Goal: Task Accomplishment & Management: Manage account settings

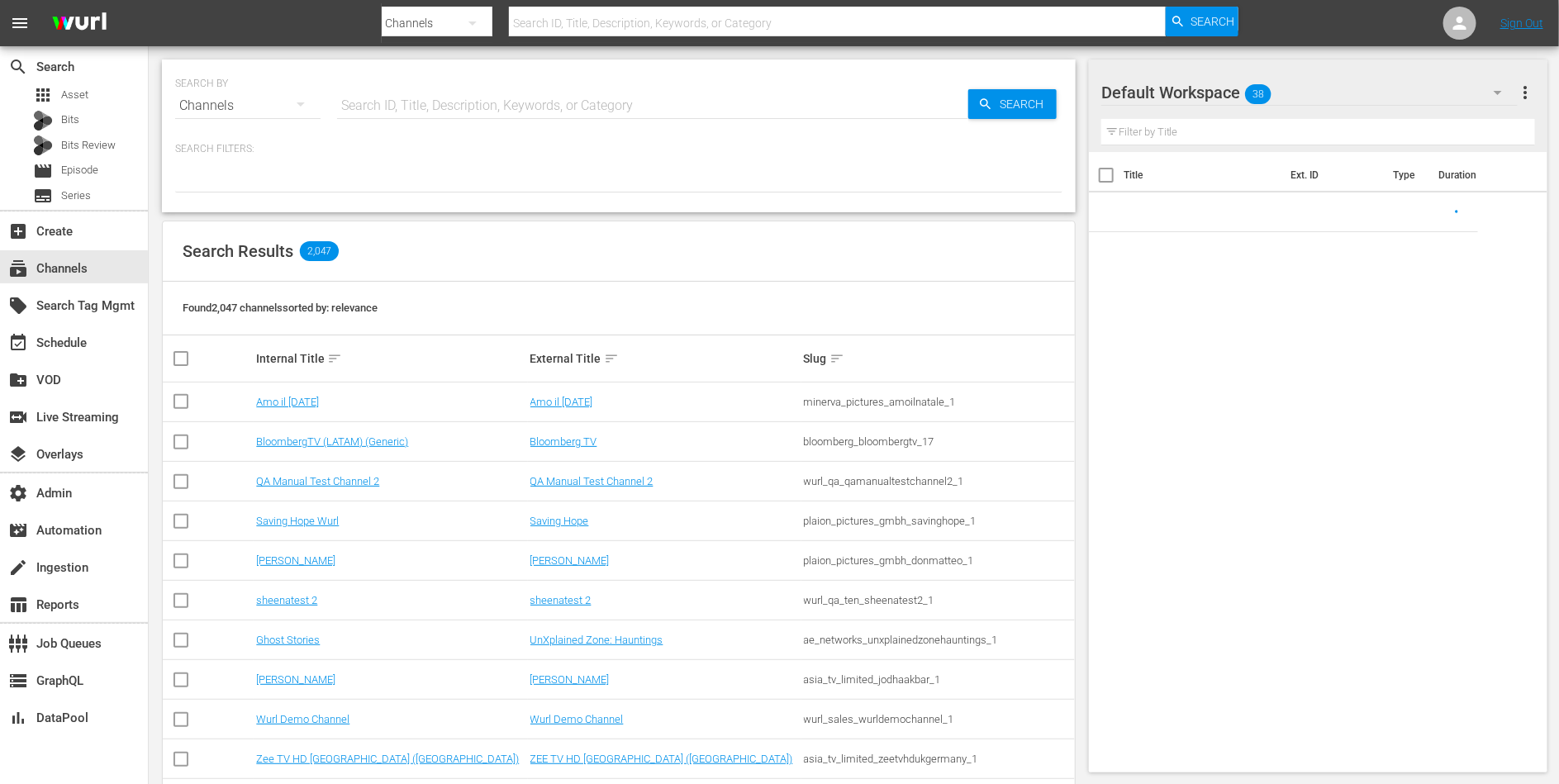
click at [438, 111] on input "text" at bounding box center [653, 105] width 631 height 40
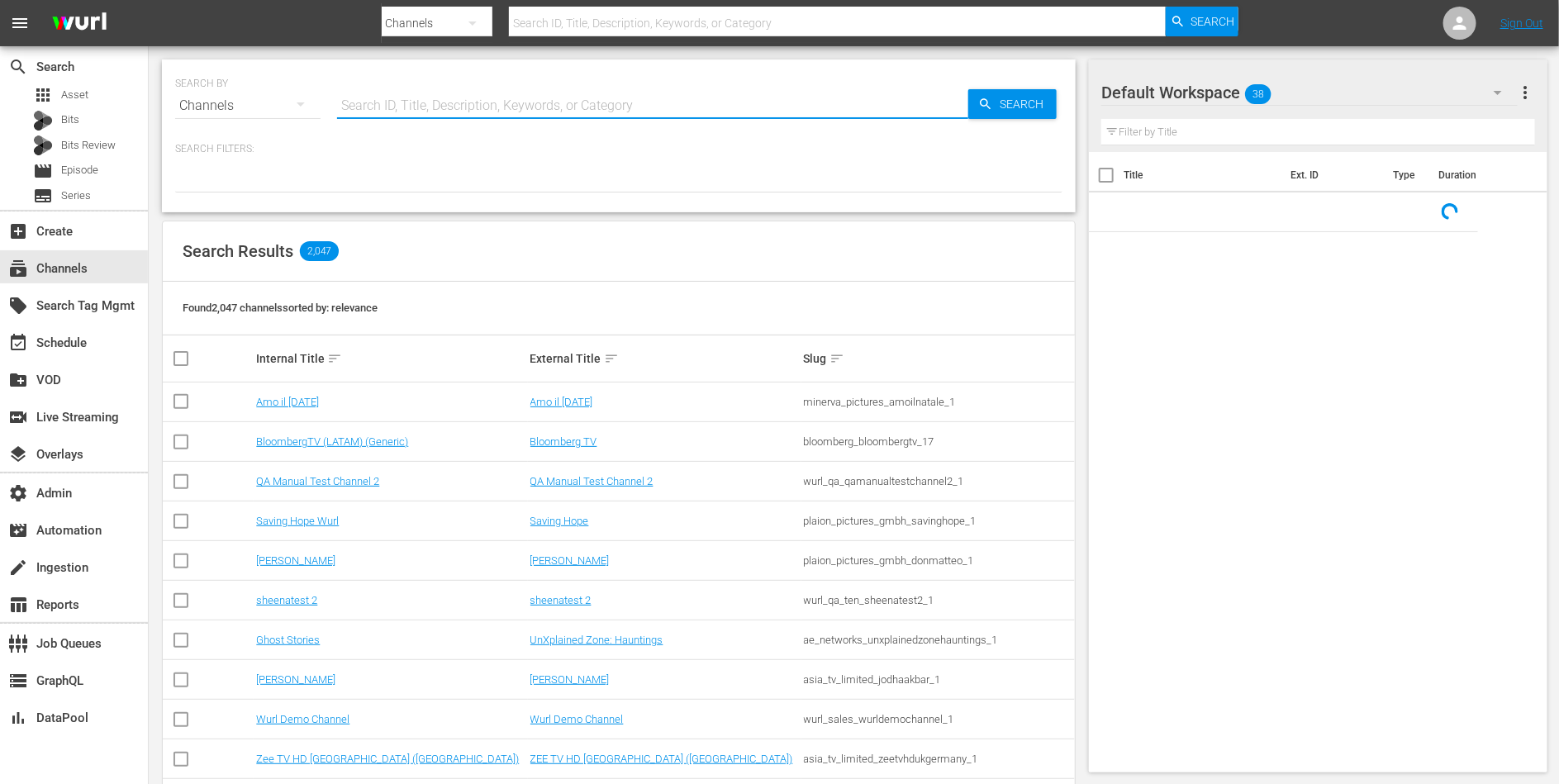
paste input "minerva_pictures_amoilnatale_1"
type input "minerva_pictures_amoilnatale_1"
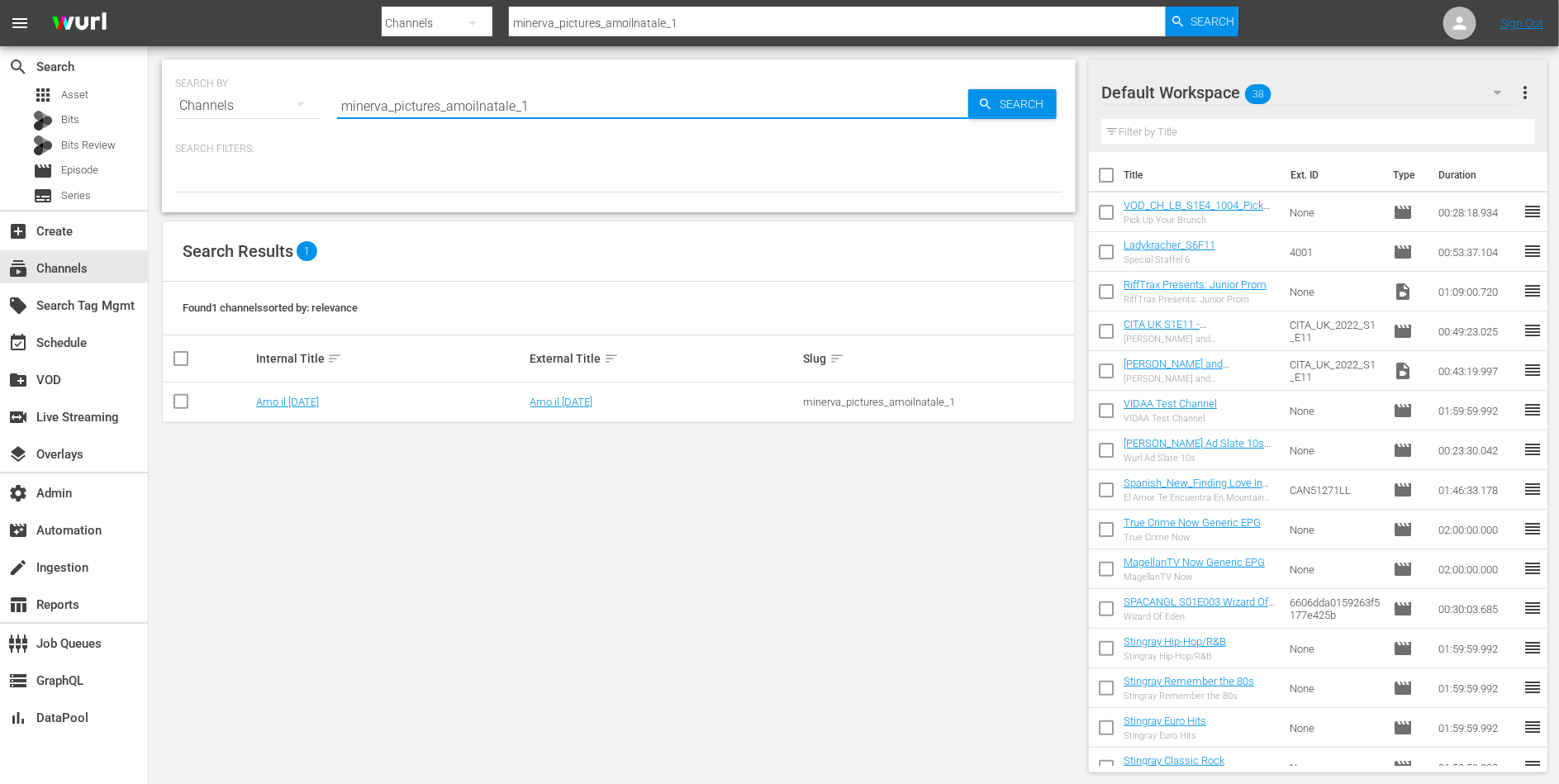
click at [816, 399] on div "minerva_pictures_amoilnatale_1" at bounding box center [938, 401] width 268 height 12
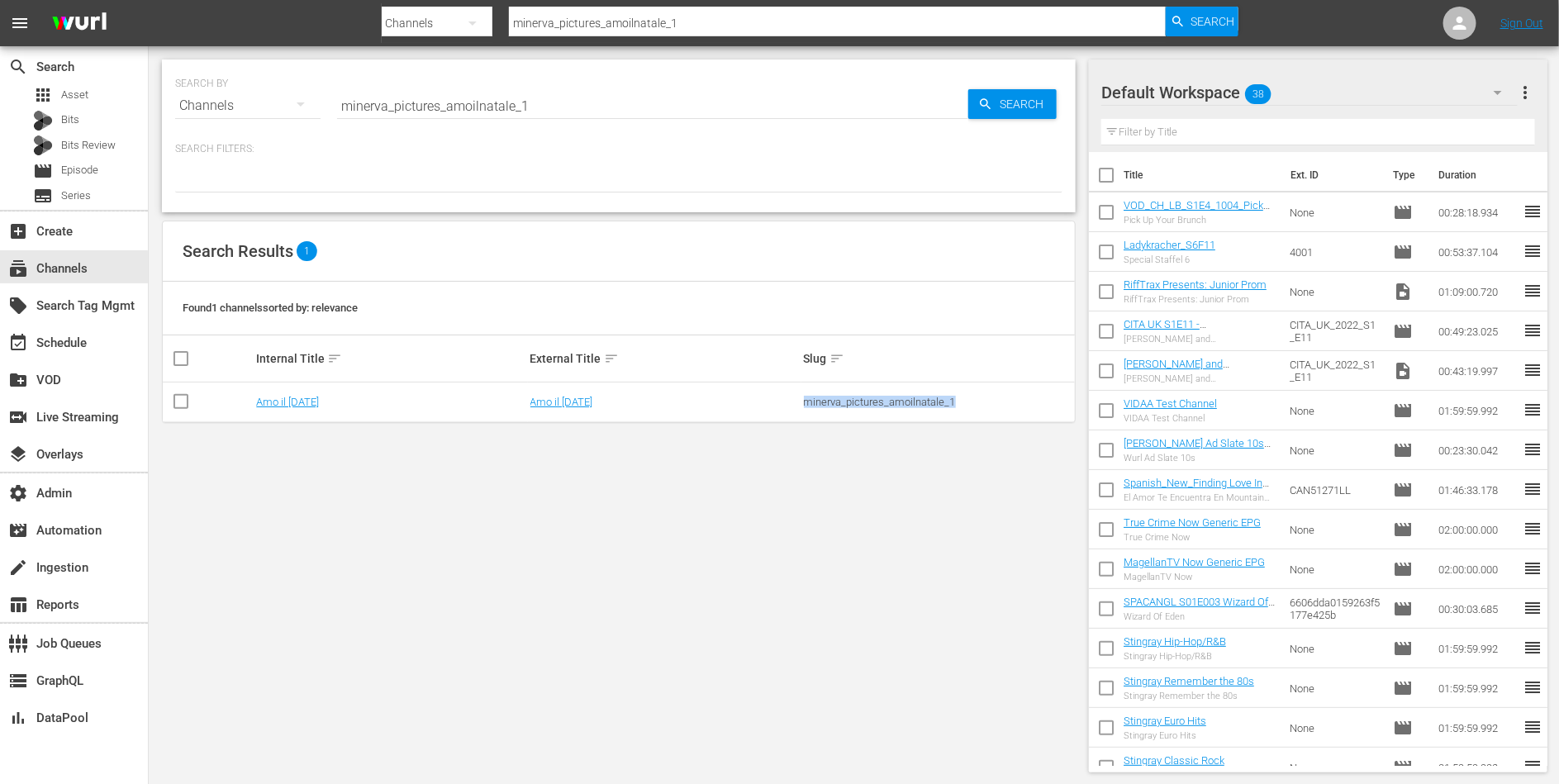
click at [816, 399] on div "minerva_pictures_amoilnatale_1" at bounding box center [938, 401] width 268 height 12
copy div "minerva_pictures_amoilnatale_1"
click at [565, 399] on link "Amo il [DATE]" at bounding box center [561, 401] width 63 height 12
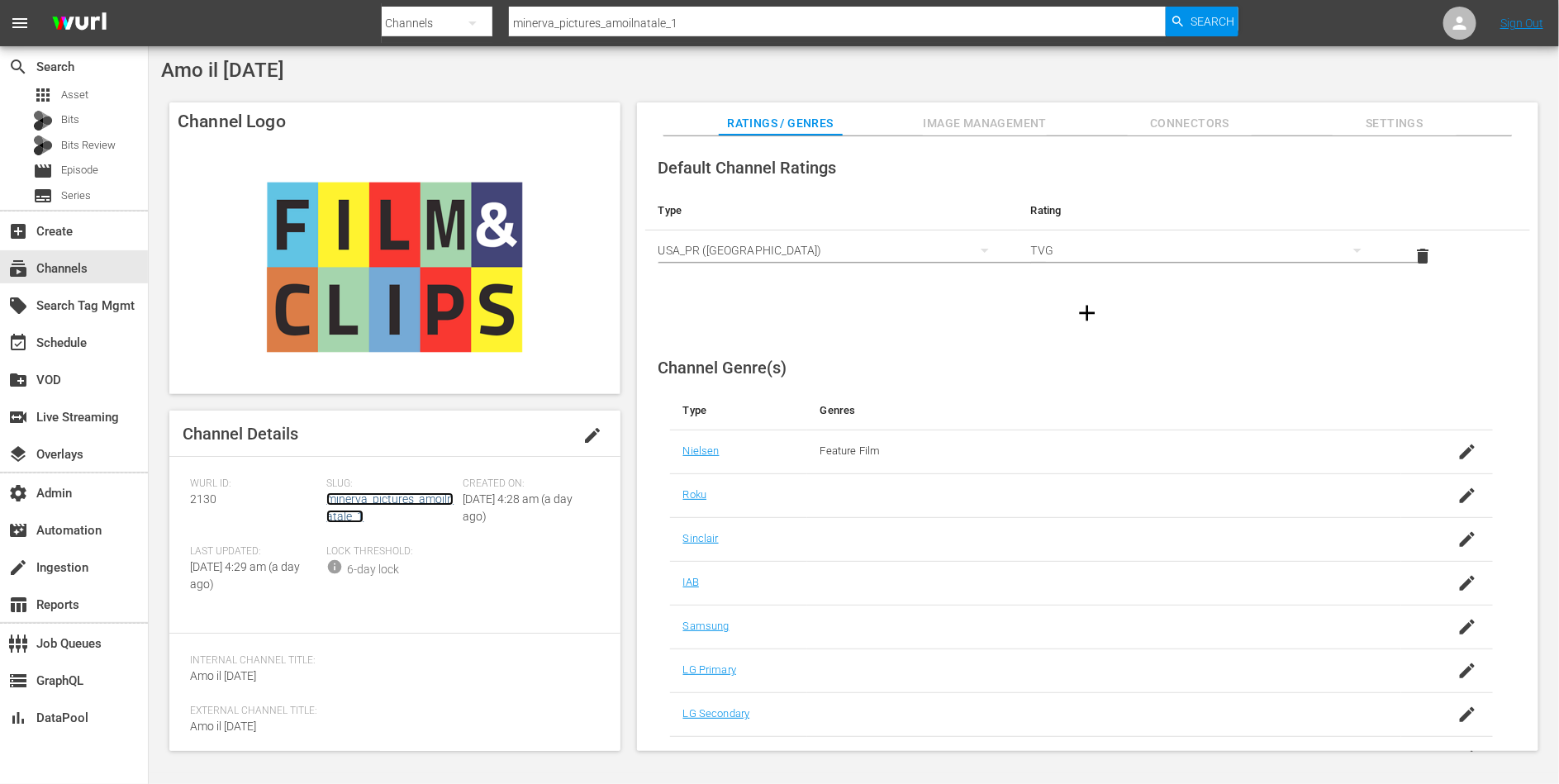
click at [374, 500] on link "minerva_pictures_amoilnatale_1" at bounding box center [390, 507] width 127 height 31
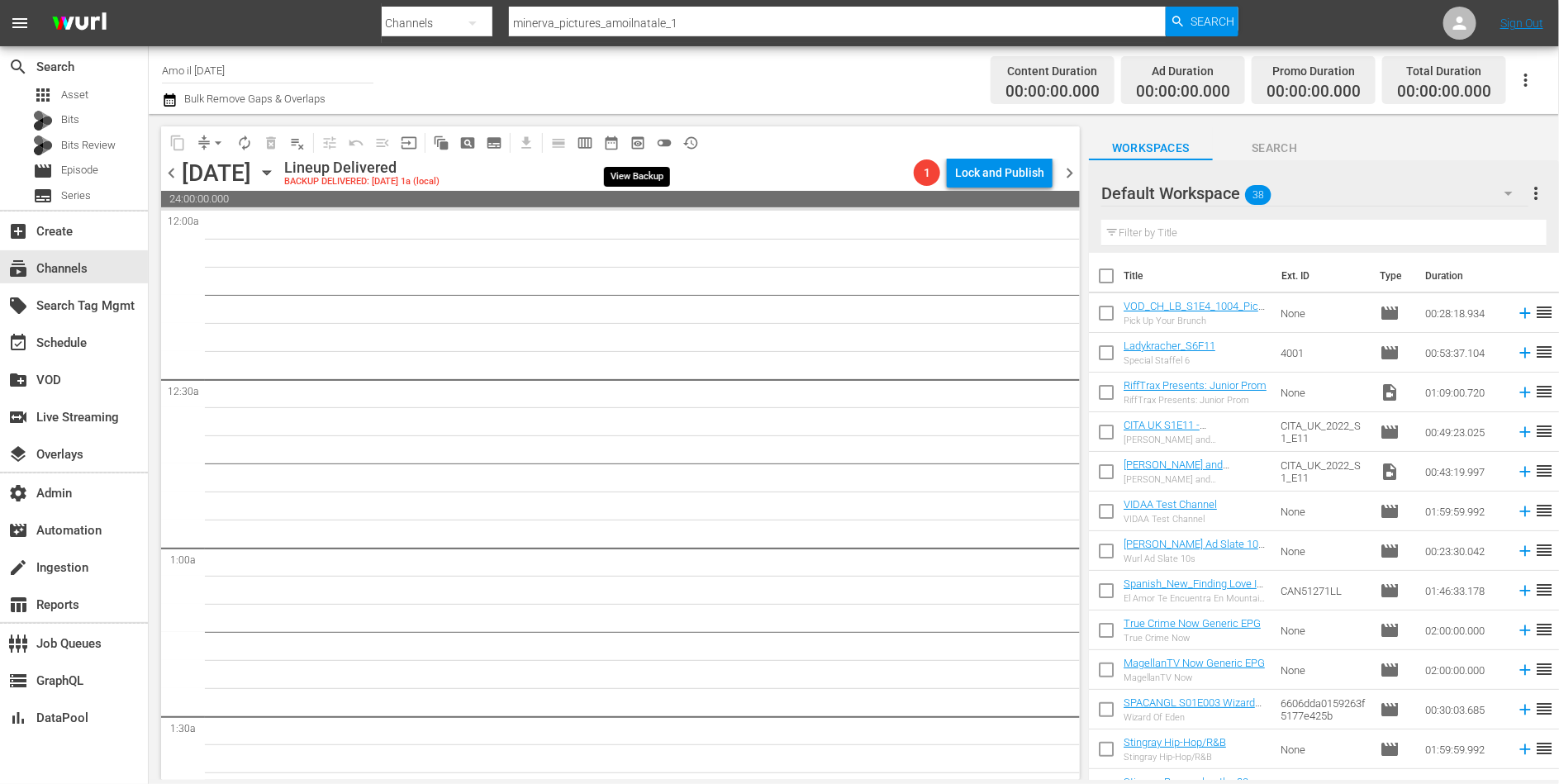
click at [645, 136] on span "preview_outlined" at bounding box center [638, 143] width 17 height 17
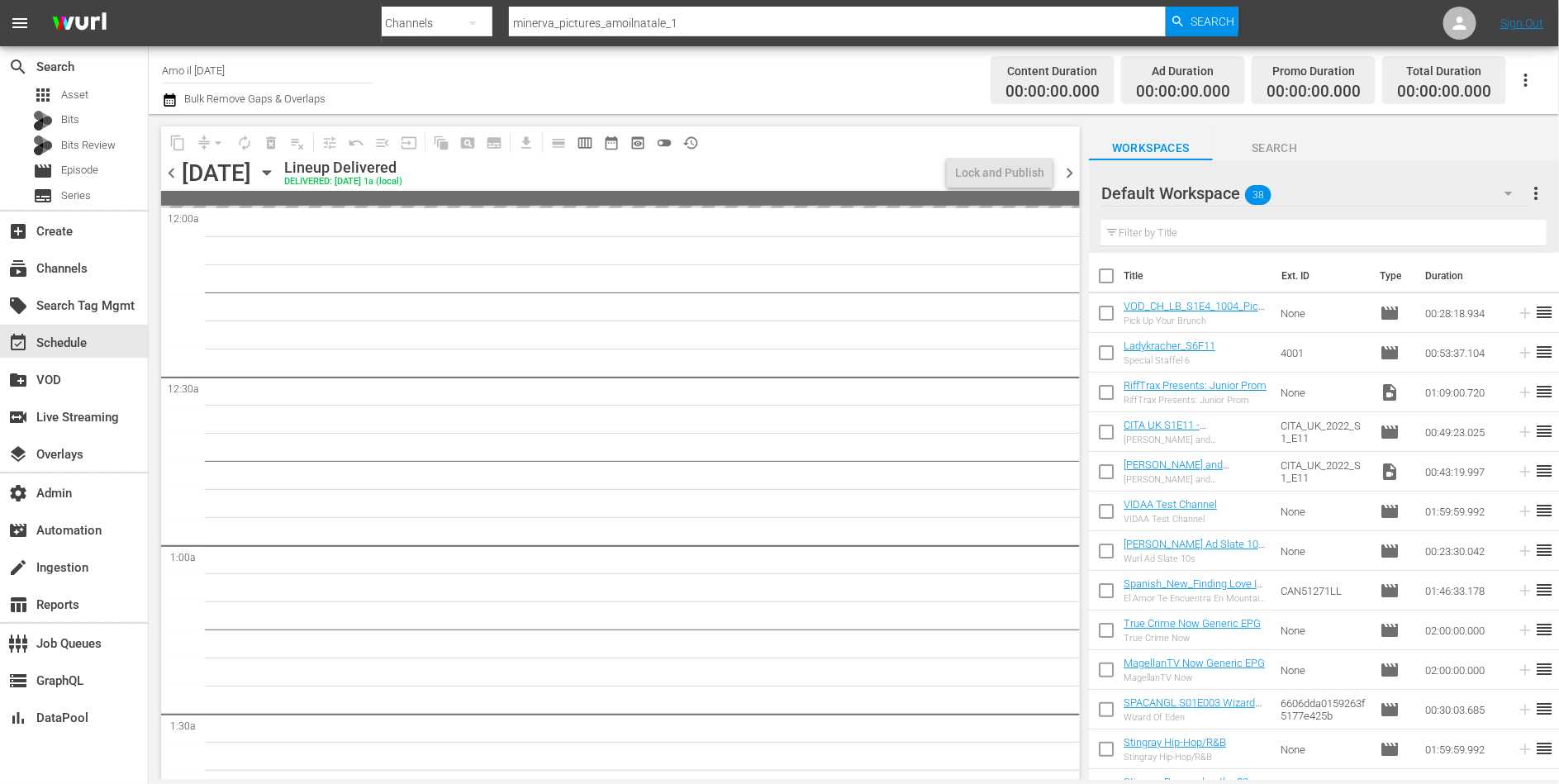
scroll to position [1, 0]
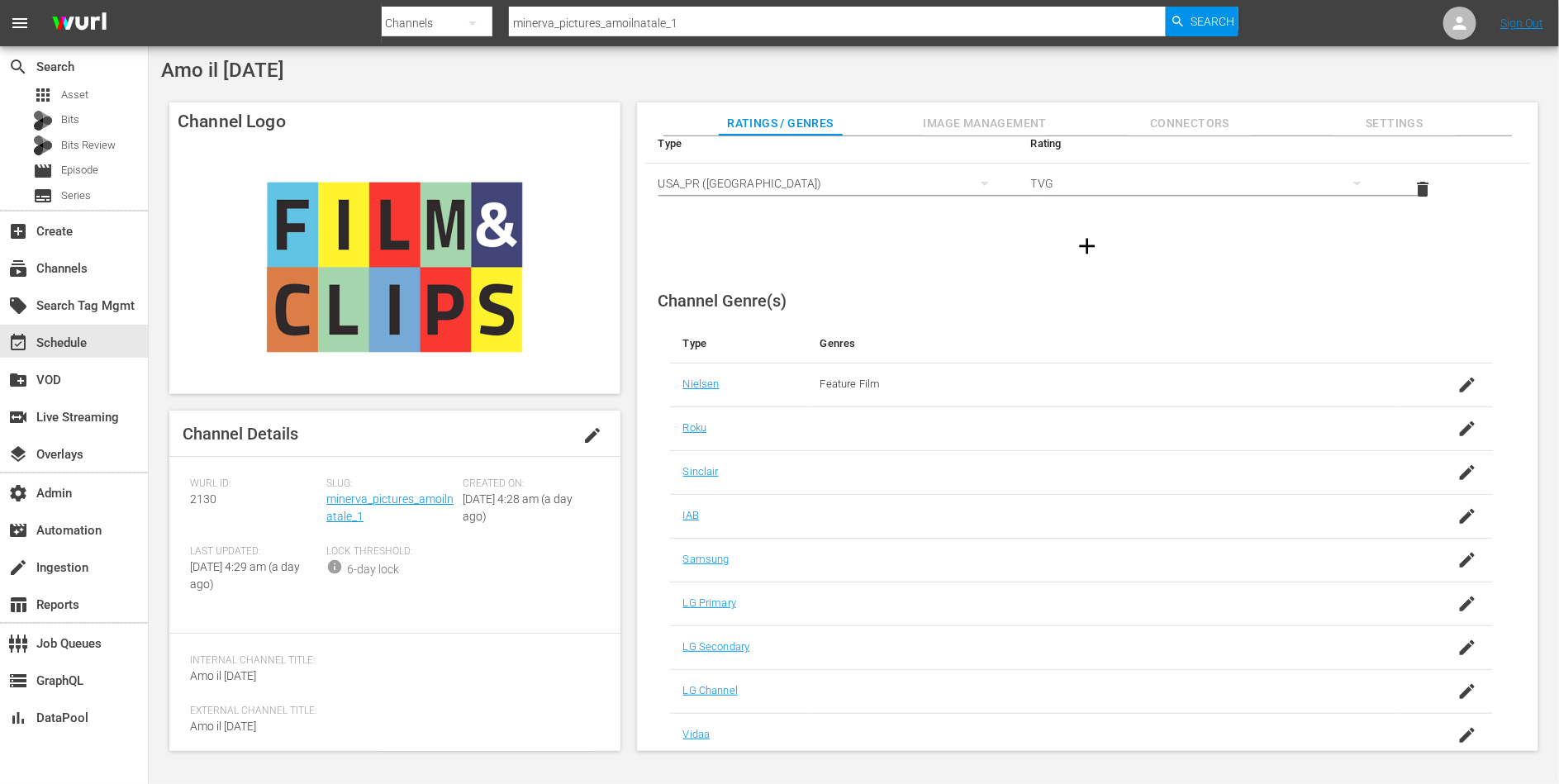
scroll to position [76, 0]
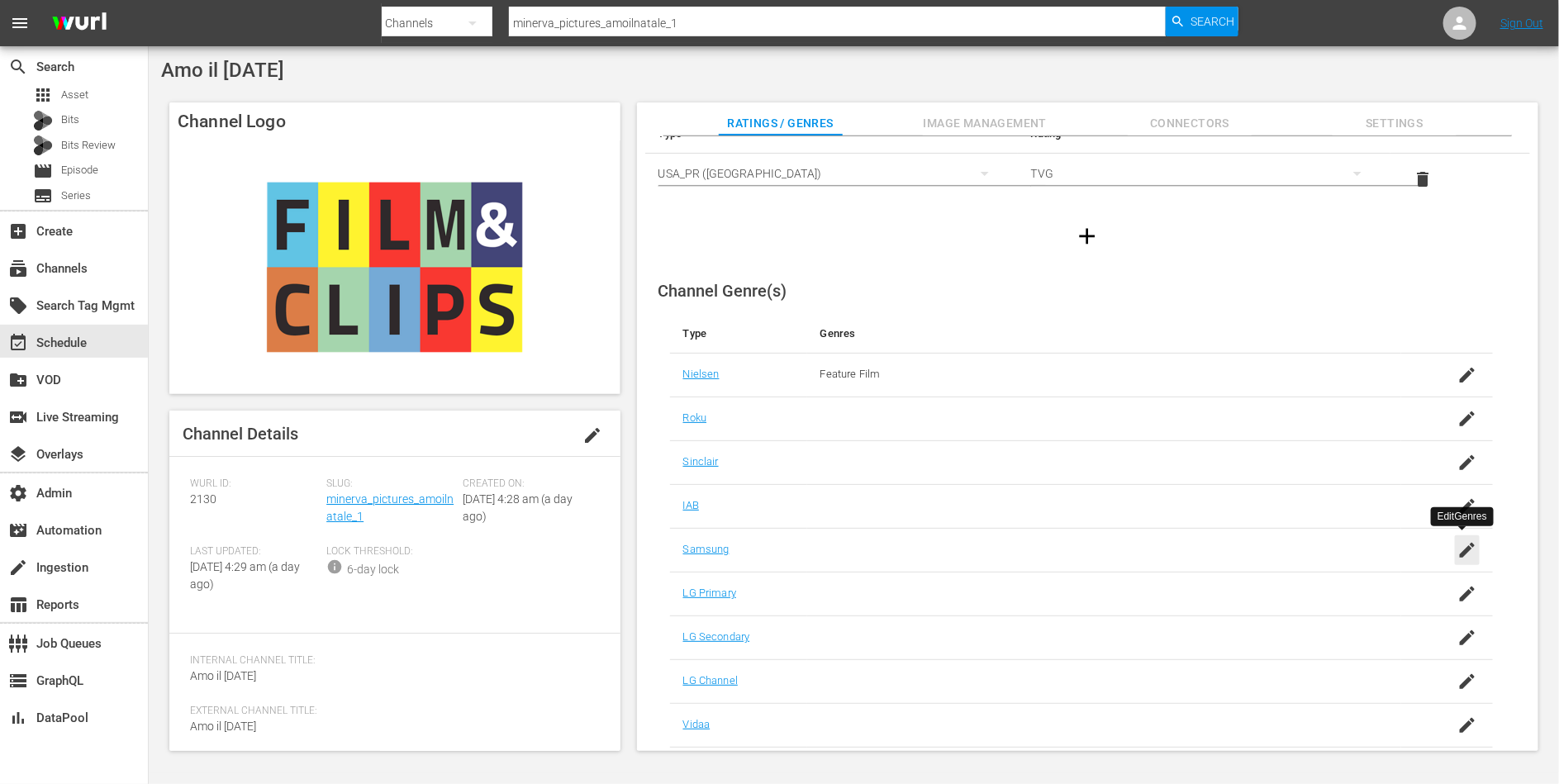
click at [1460, 546] on icon "button" at bounding box center [1467, 550] width 20 height 20
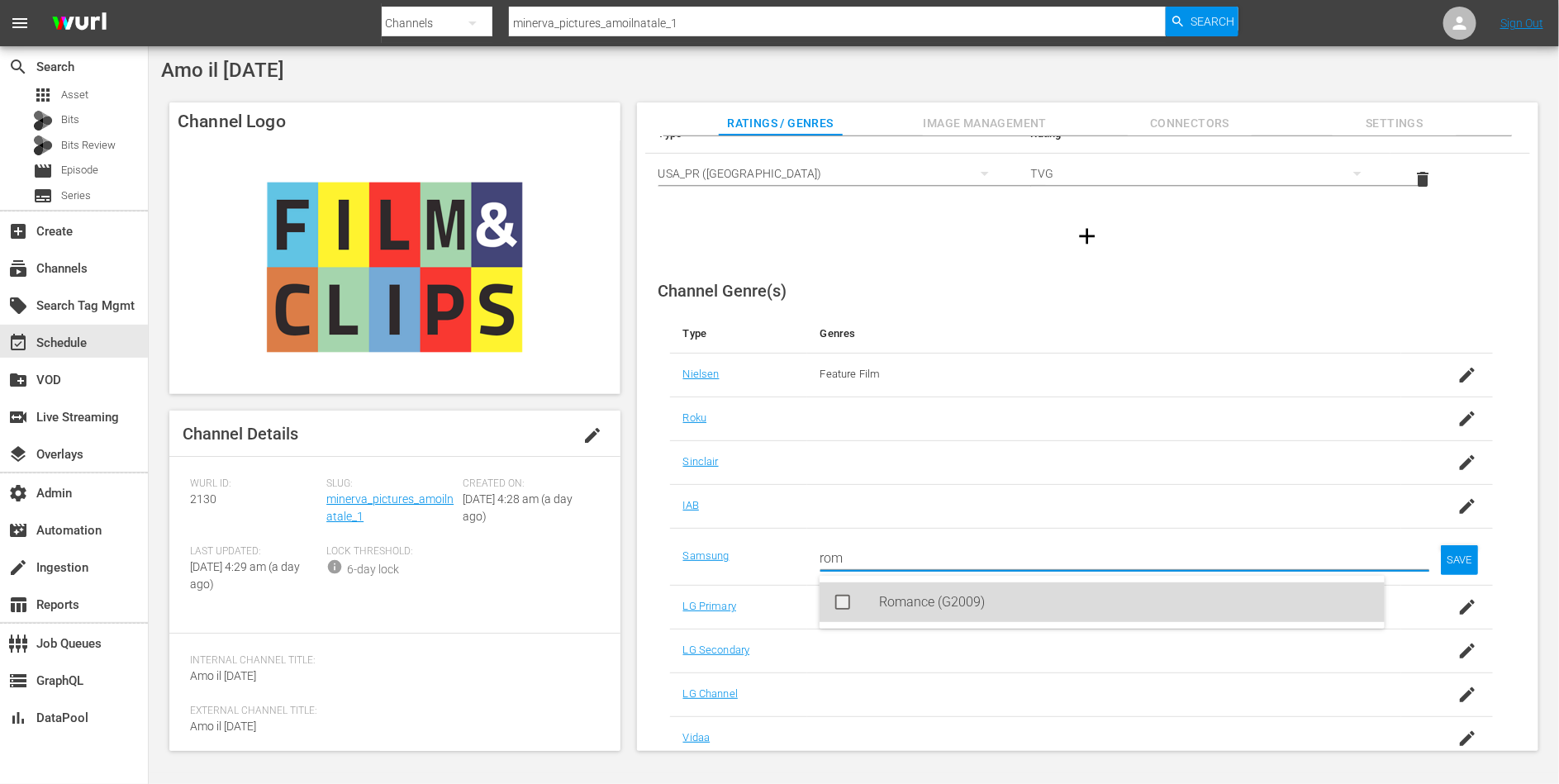
click at [1127, 600] on div "Romance (G2009)" at bounding box center [1125, 602] width 493 height 40
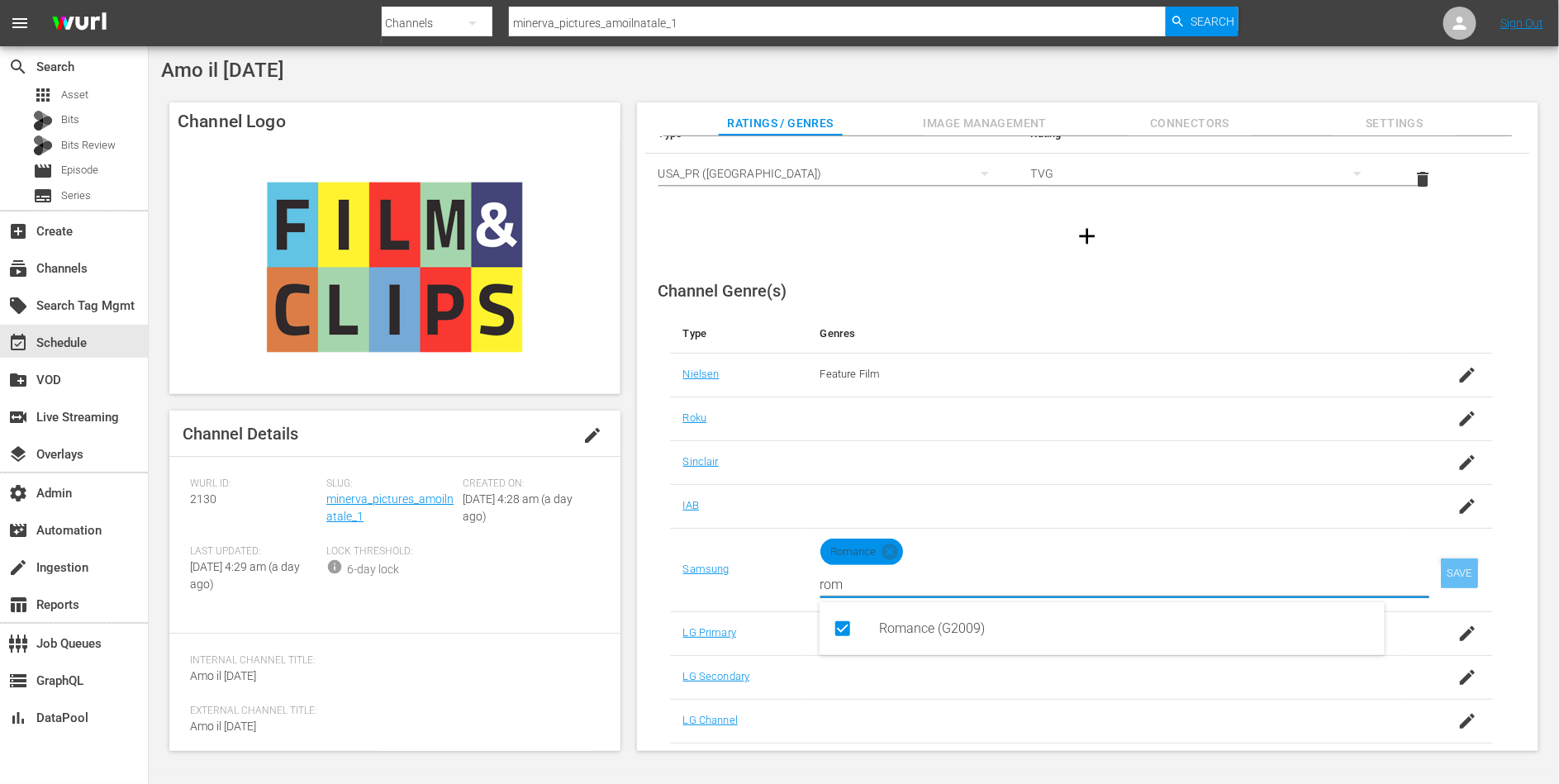
type input "rom"
click at [1447, 574] on div "SAVE" at bounding box center [1459, 573] width 38 height 30
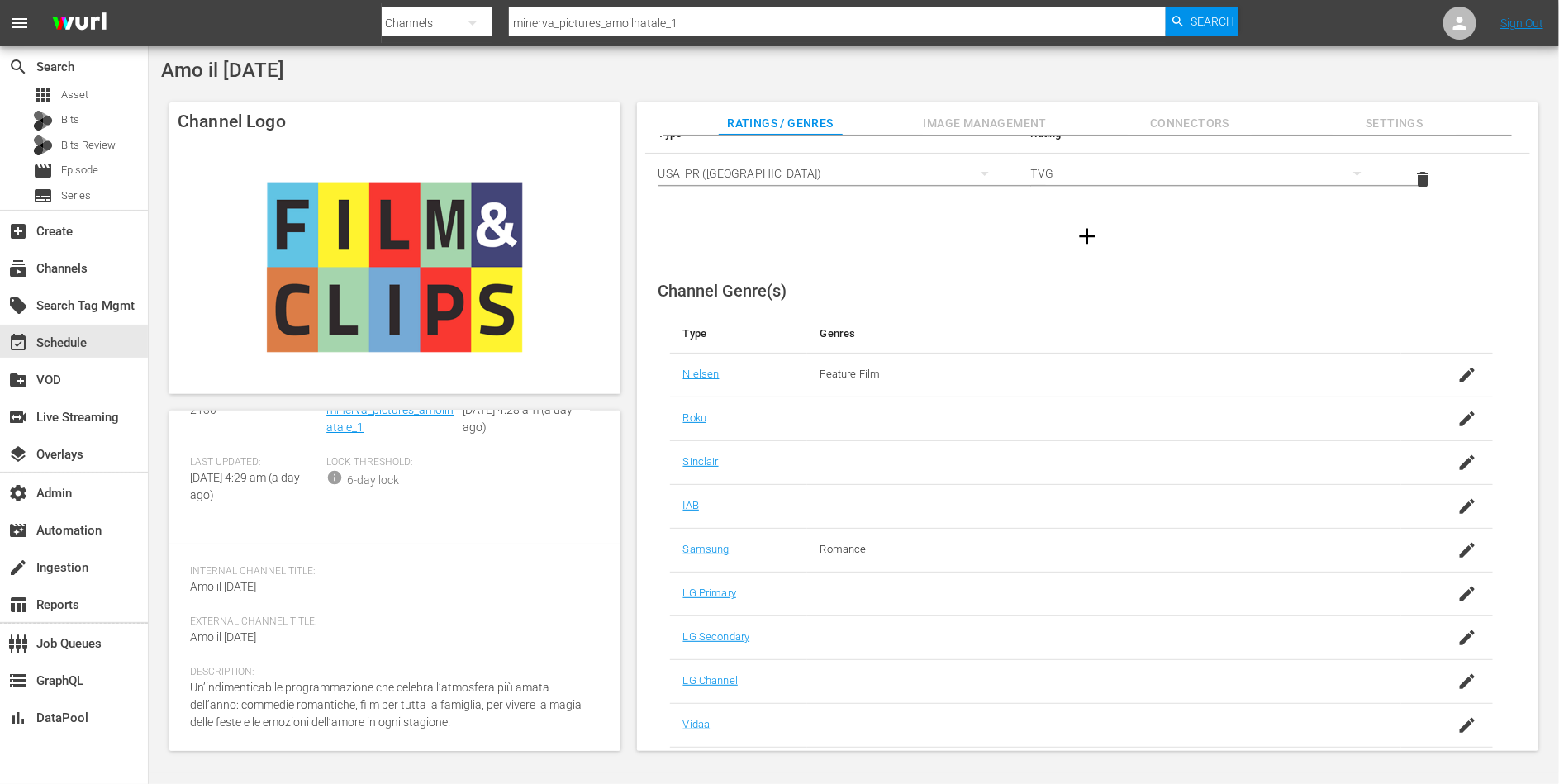
scroll to position [0, 0]
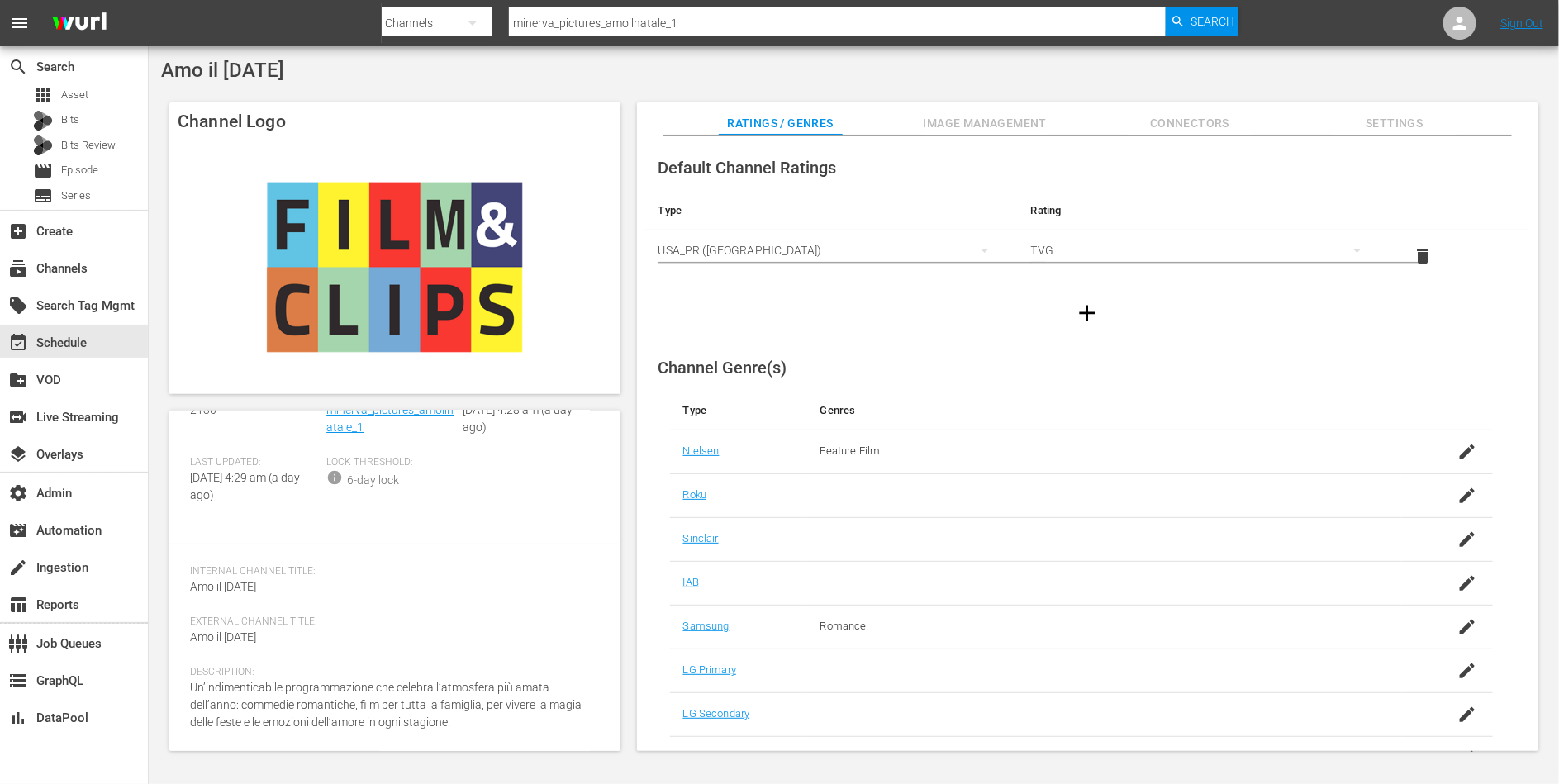
click at [1085, 310] on icon "button" at bounding box center [1087, 312] width 16 height 16
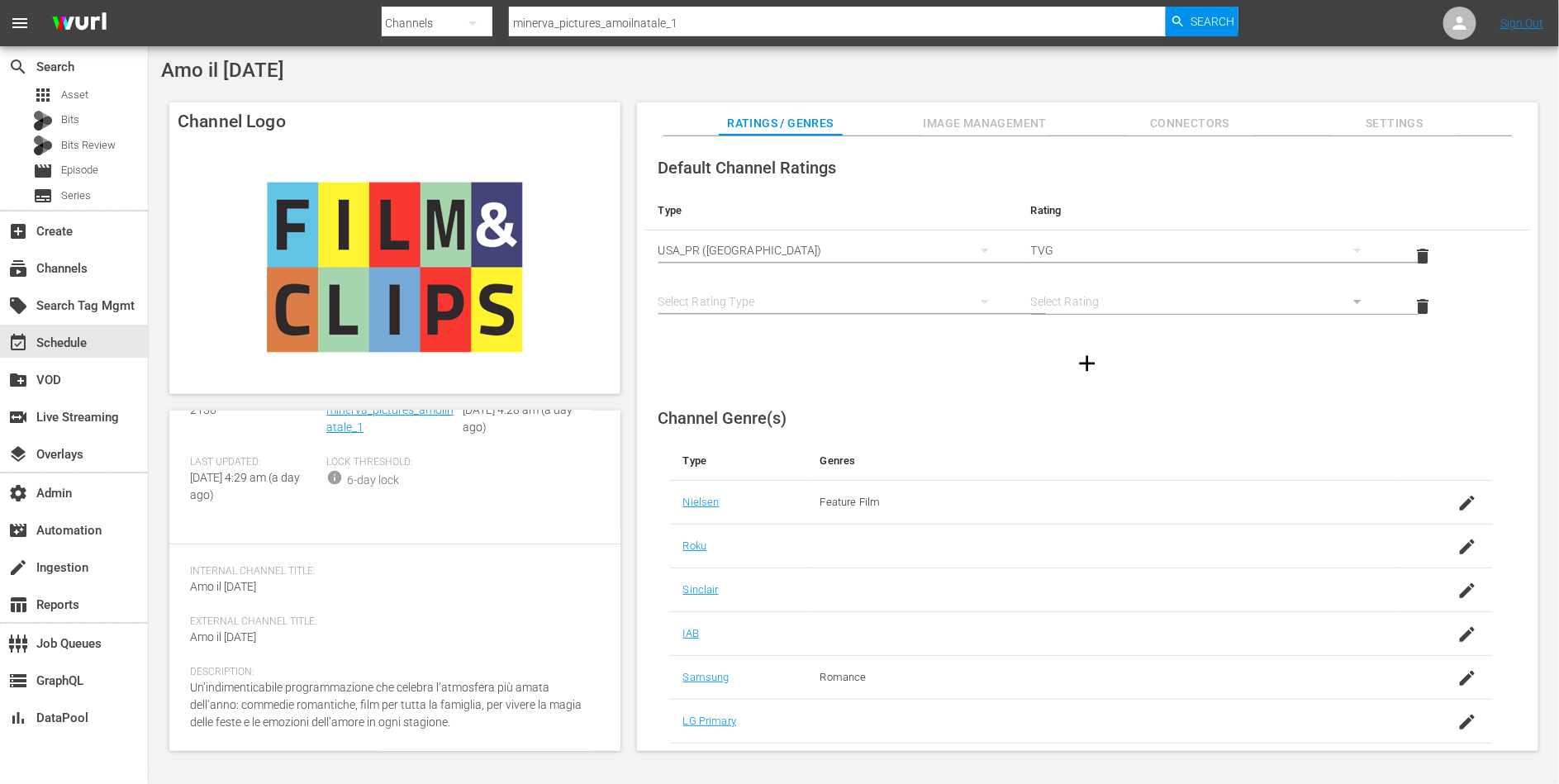
click at [792, 305] on div "simple table" at bounding box center [831, 301] width 346 height 47
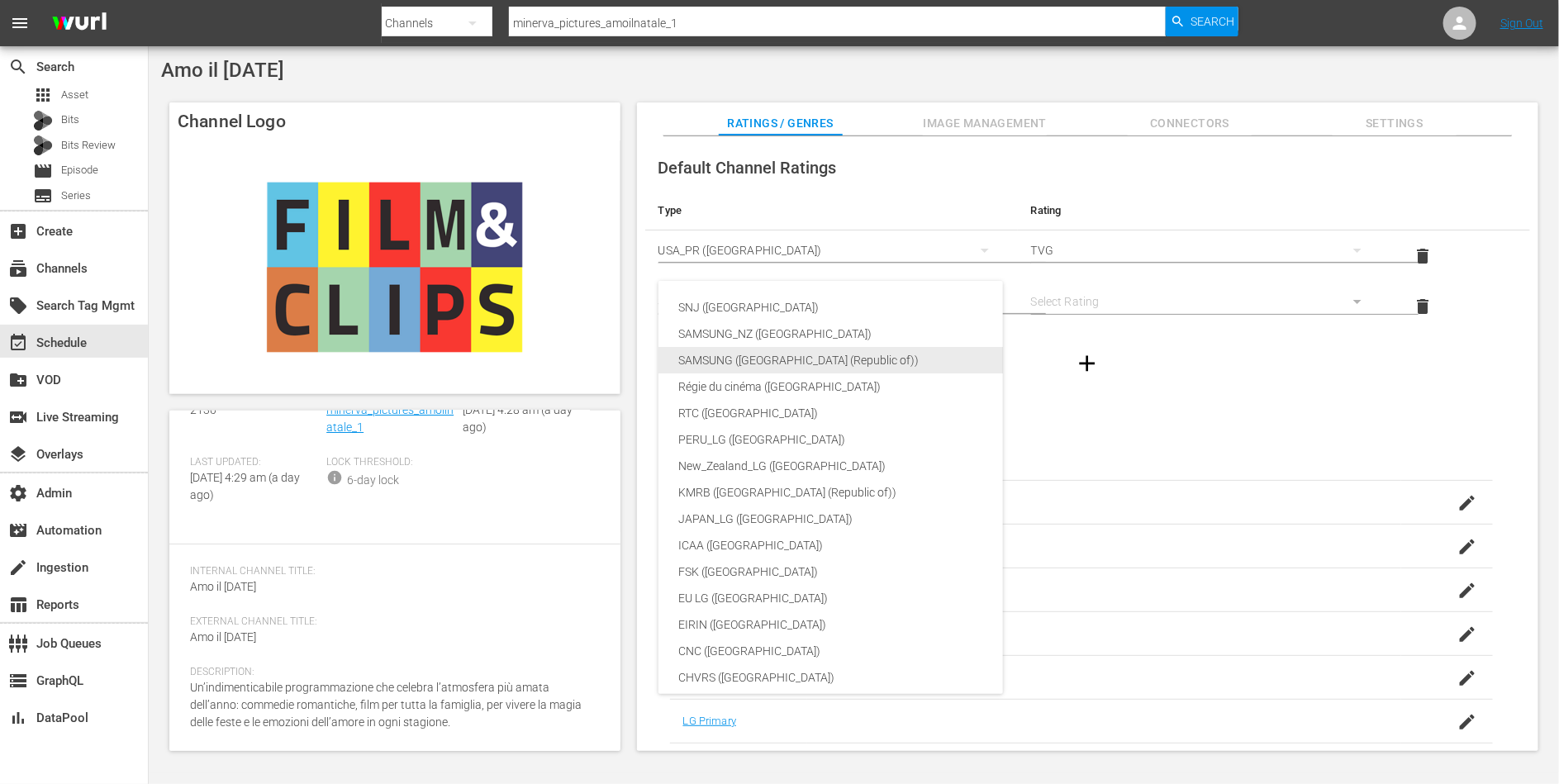
click at [788, 352] on div "SAMSUNG ([GEOGRAPHIC_DATA] (Republic of))" at bounding box center [868, 360] width 379 height 27
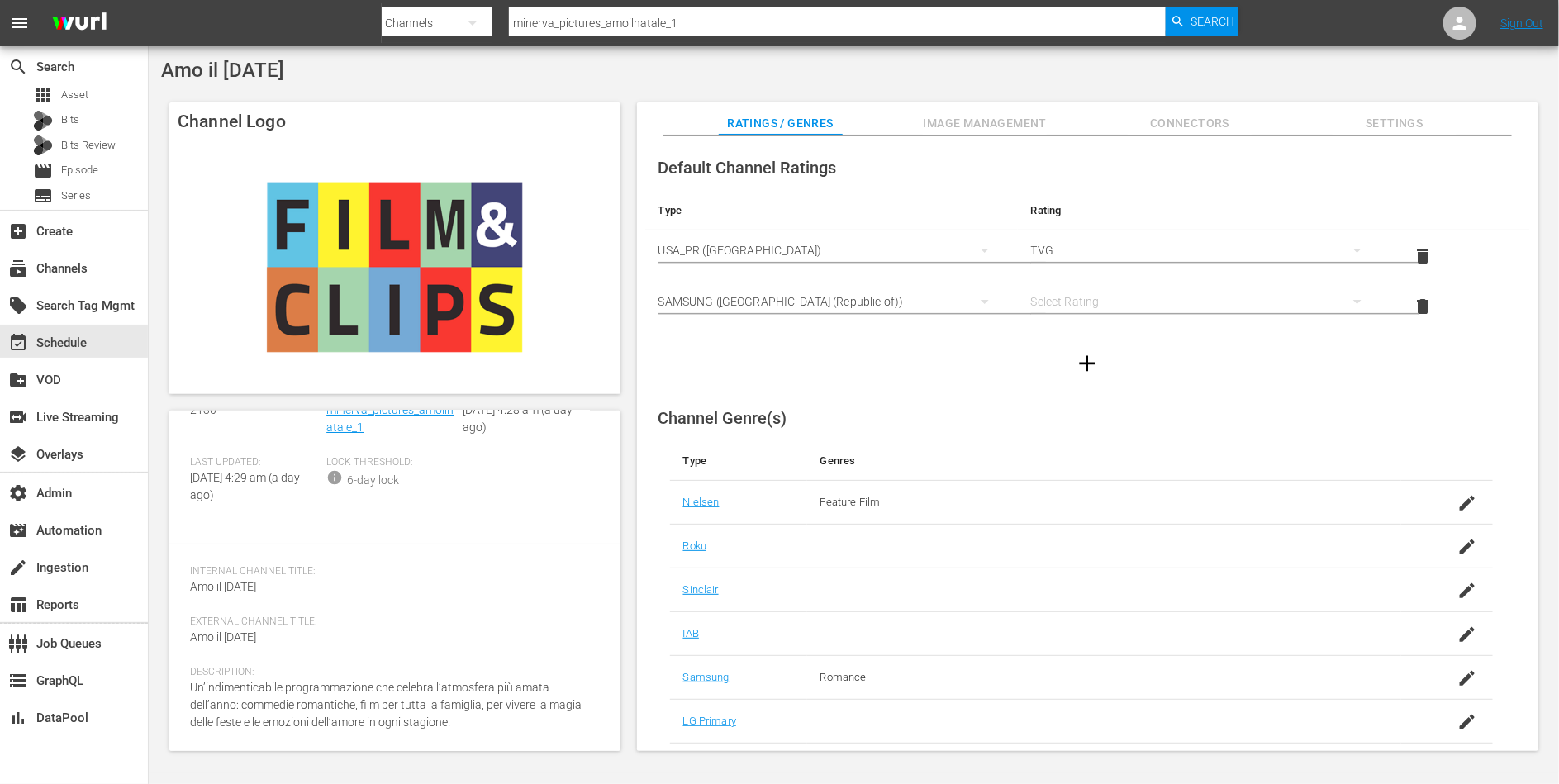
click at [1065, 296] on div "simple table" at bounding box center [1204, 301] width 346 height 47
click at [1064, 483] on div "10" at bounding box center [1201, 492] width 305 height 27
click at [991, 120] on span "Image Management" at bounding box center [984, 123] width 124 height 21
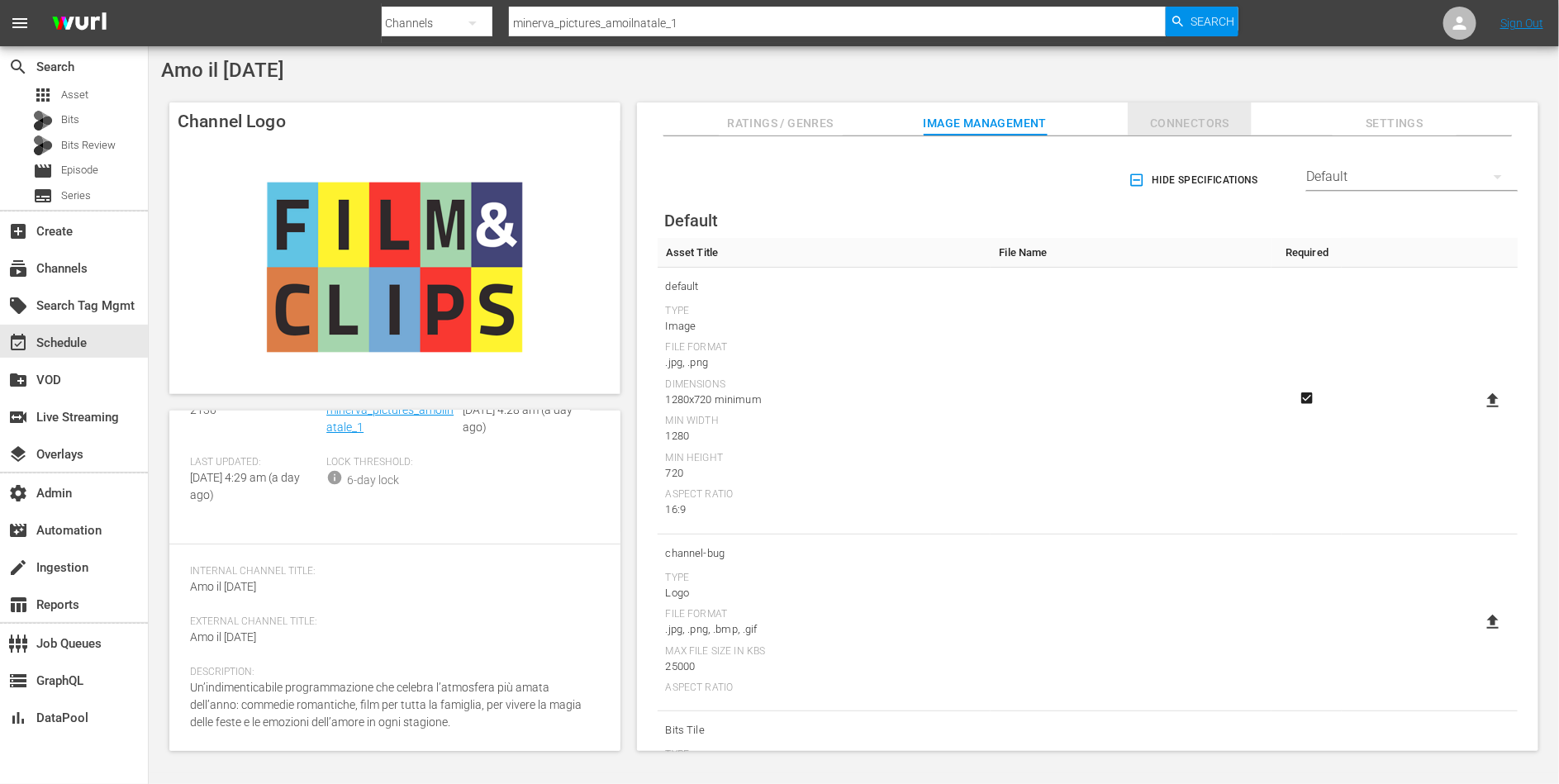
click at [1159, 120] on span "Connectors" at bounding box center [1189, 123] width 124 height 21
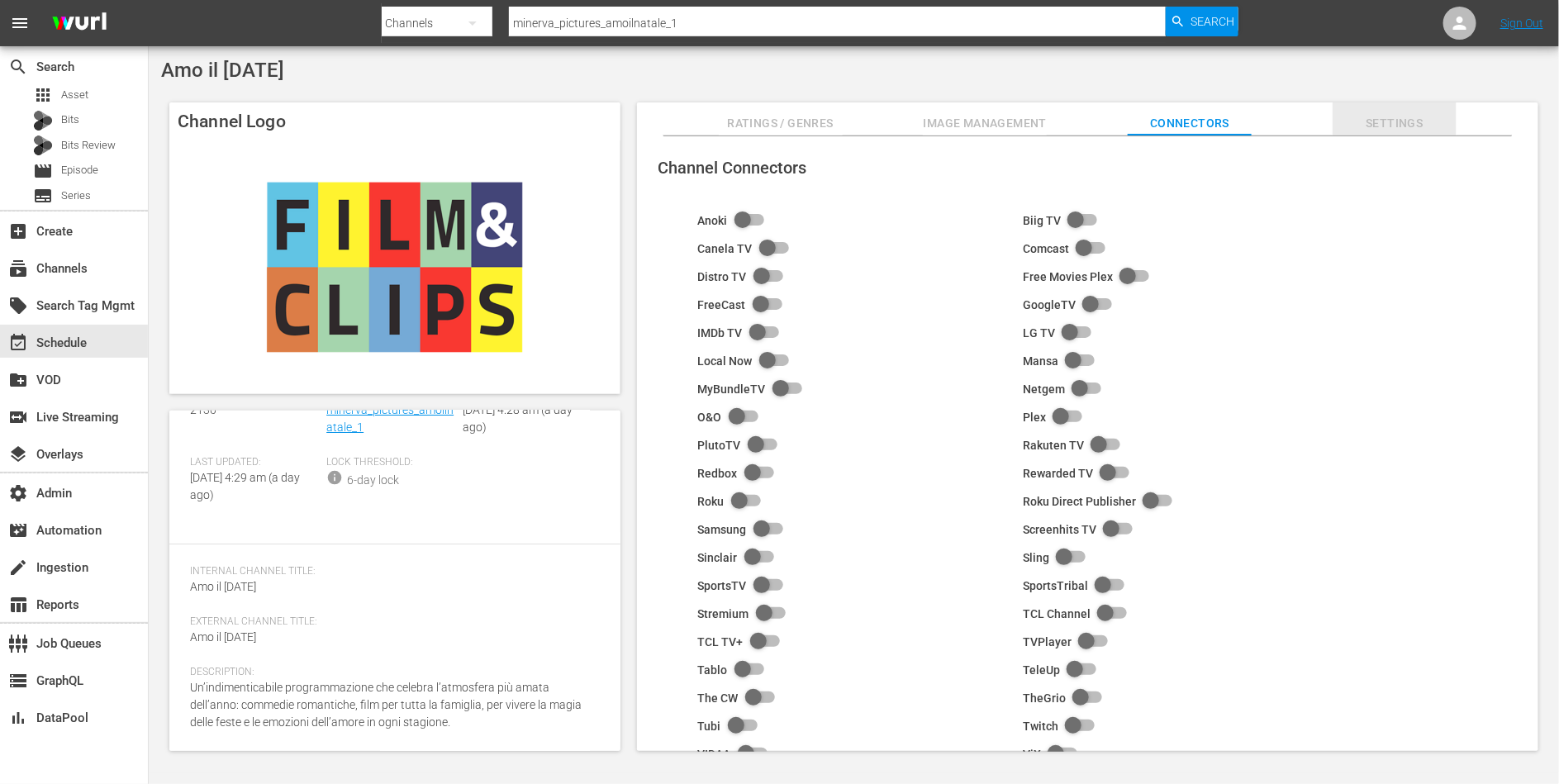
click at [1388, 125] on span "Settings" at bounding box center [1394, 123] width 124 height 21
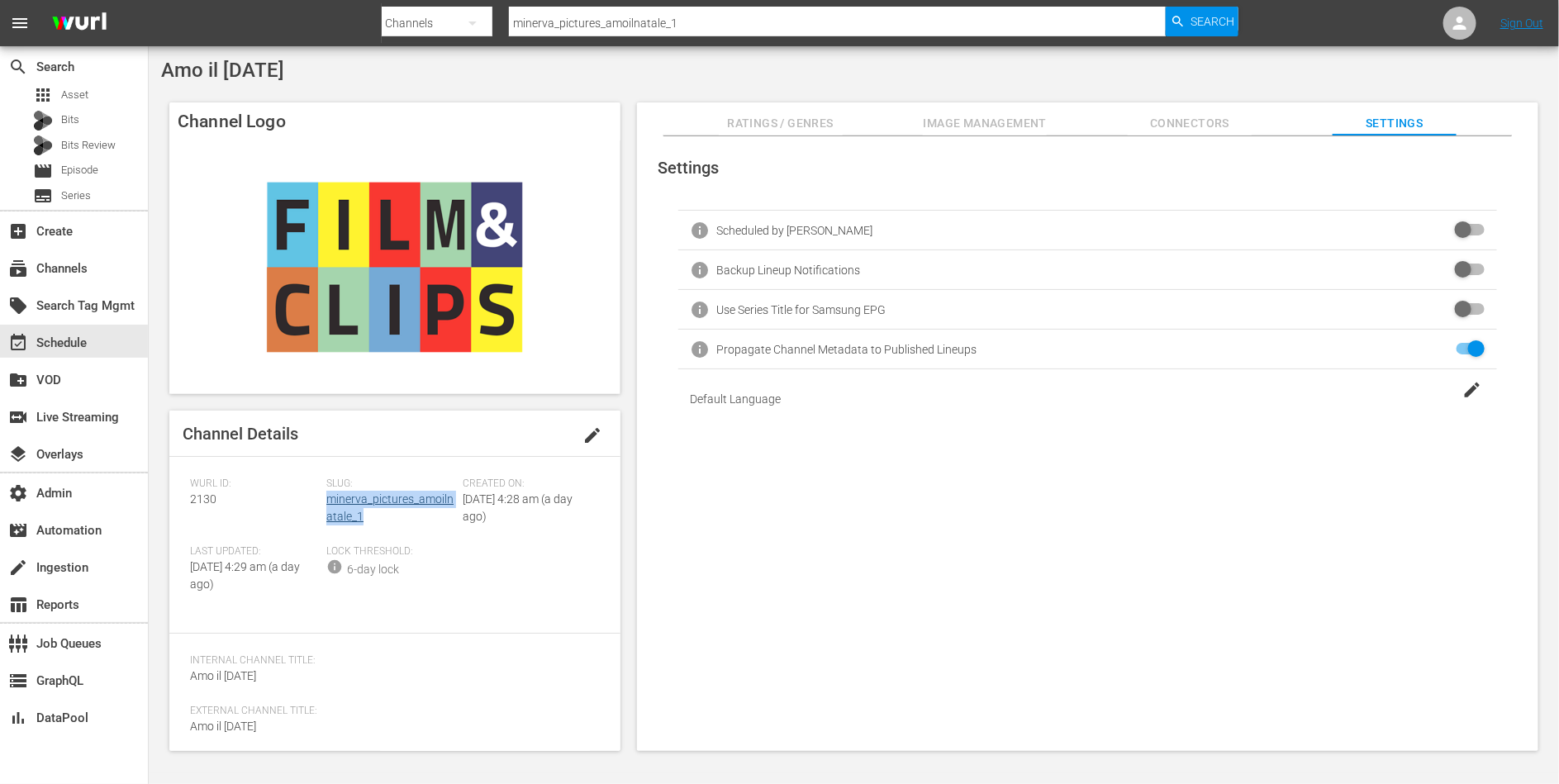
drag, startPoint x: 370, startPoint y: 517, endPoint x: 325, endPoint y: 505, distance: 46.6
click at [326, 505] on div "Slug: minerva_pictures_amoilnatale_1" at bounding box center [395, 512] width 136 height 68
copy link "minerva_pictures_amoilnatale_1"
click at [783, 119] on span "Ratings / Genres" at bounding box center [780, 123] width 124 height 21
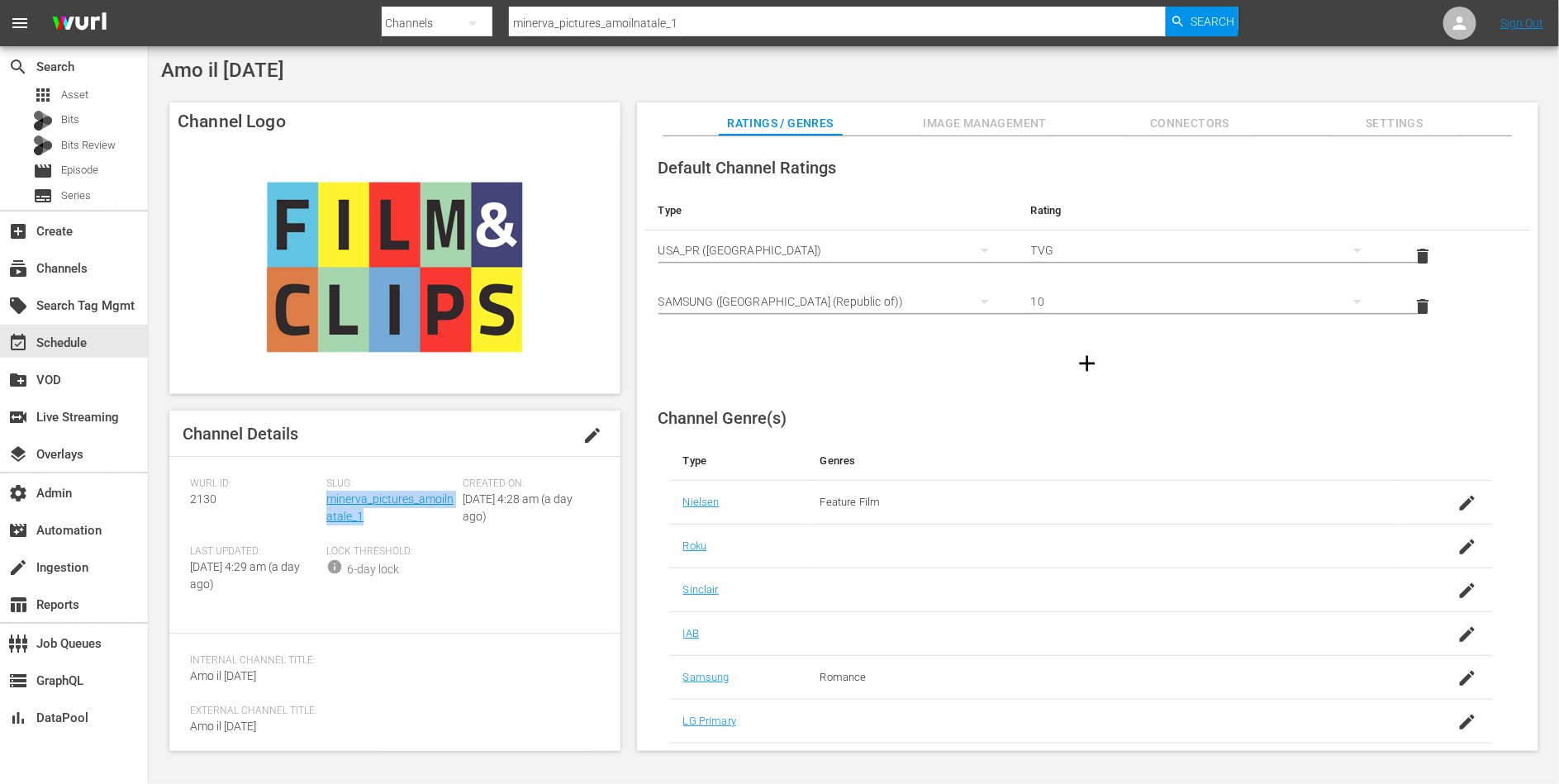
scroll to position [127, 0]
